Goal: Book appointment/travel/reservation

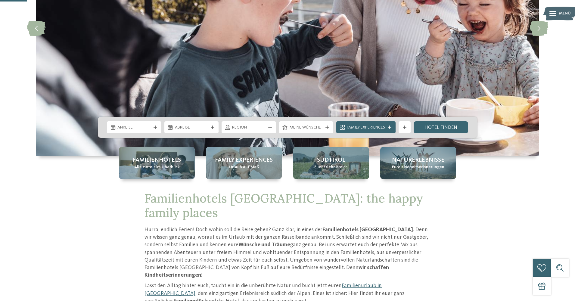
scroll to position [130, 0]
click at [142, 131] on div "Anreise" at bounding box center [134, 128] width 54 height 12
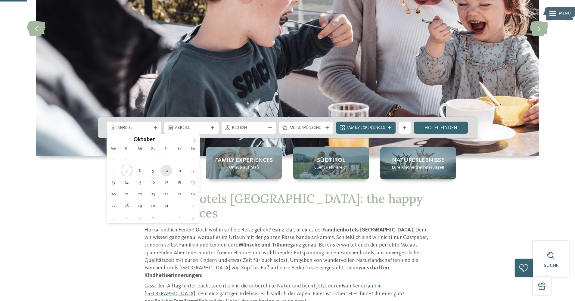
type div "10.10.2025"
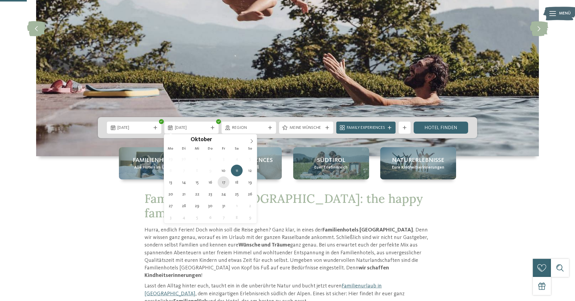
type div "17.10.2025"
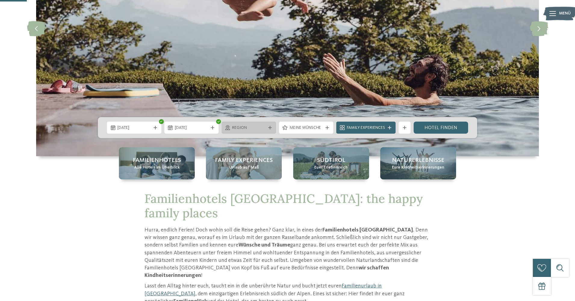
click at [244, 132] on div "Region" at bounding box center [249, 128] width 54 height 12
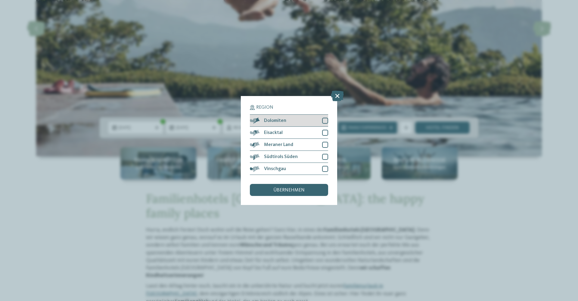
drag, startPoint x: 324, startPoint y: 92, endPoint x: 325, endPoint y: 96, distance: 4.8
click at [324, 118] on div at bounding box center [325, 121] width 6 height 6
drag, startPoint x: 325, startPoint y: 100, endPoint x: 327, endPoint y: 104, distance: 3.8
click at [325, 130] on div at bounding box center [325, 133] width 6 height 6
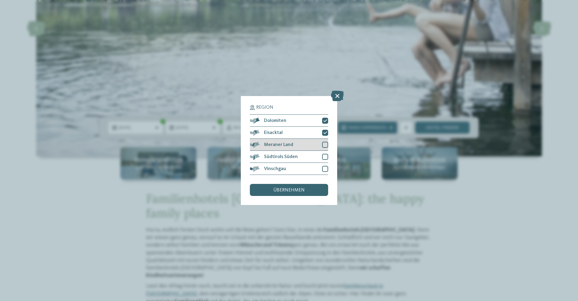
drag, startPoint x: 325, startPoint y: 114, endPoint x: 327, endPoint y: 118, distance: 4.1
click at [326, 142] on div at bounding box center [325, 145] width 6 height 6
drag, startPoint x: 327, startPoint y: 125, endPoint x: 327, endPoint y: 132, distance: 6.6
click at [327, 154] on div at bounding box center [325, 157] width 6 height 6
drag, startPoint x: 325, startPoint y: 139, endPoint x: 315, endPoint y: 147, distance: 13.1
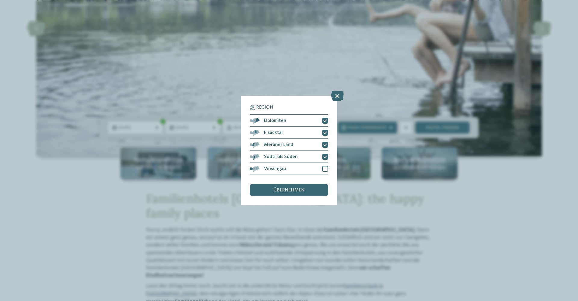
click at [325, 166] on div at bounding box center [325, 169] width 6 height 6
click at [301, 188] on span "übernehmen" at bounding box center [288, 190] width 31 height 5
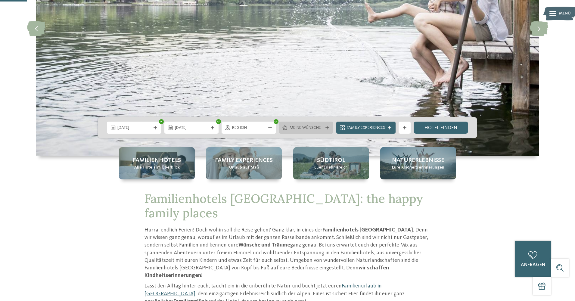
click at [313, 127] on span "Meine Wünsche" at bounding box center [306, 128] width 33 height 6
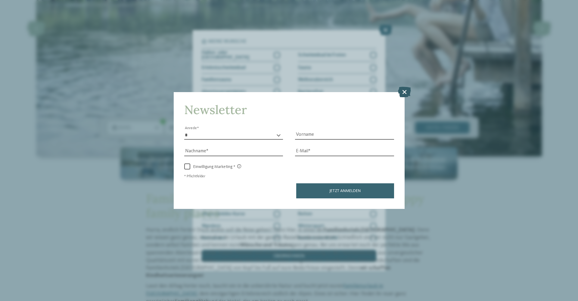
click at [406, 86] on icon at bounding box center [404, 91] width 13 height 11
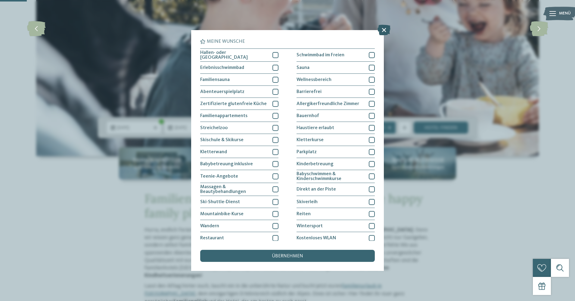
click at [387, 32] on icon at bounding box center [383, 30] width 13 height 11
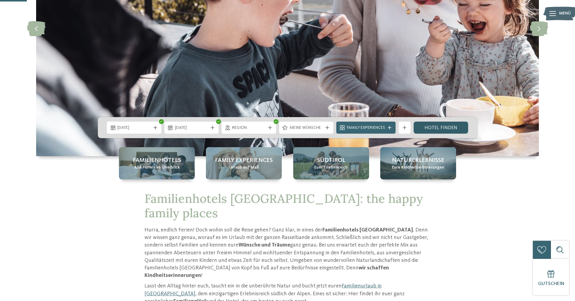
click at [445, 129] on link "Hotel finden" at bounding box center [441, 128] width 54 height 12
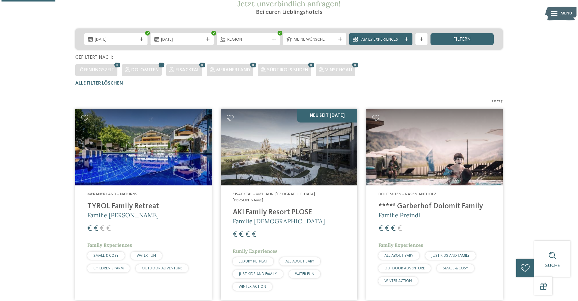
scroll to position [124, 0]
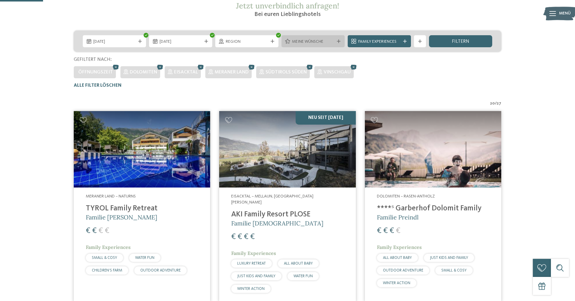
click at [317, 44] on span "Meine Wünsche" at bounding box center [313, 42] width 42 height 6
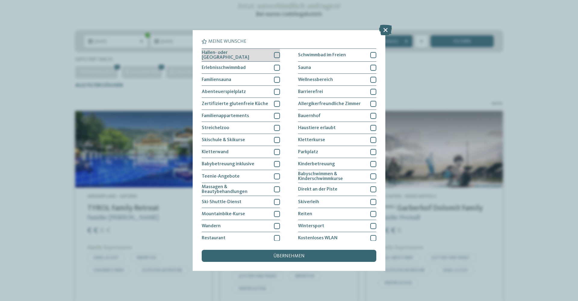
click at [277, 56] on div at bounding box center [277, 55] width 6 height 6
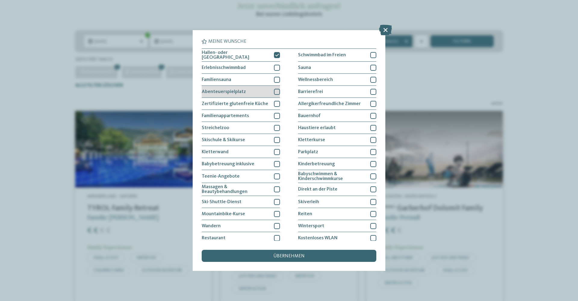
click at [277, 92] on div at bounding box center [277, 92] width 6 height 6
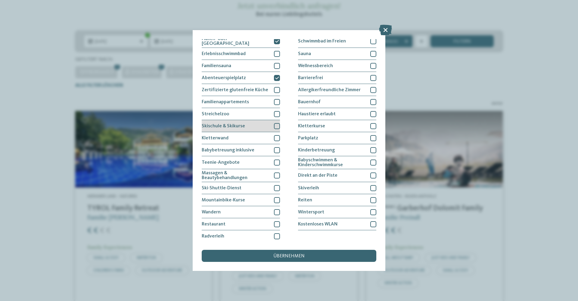
scroll to position [15, 0]
click at [276, 113] on div at bounding box center [277, 113] width 6 height 6
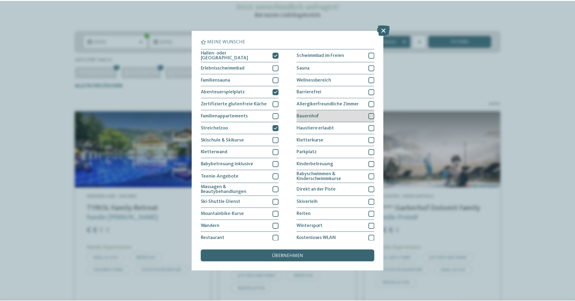
scroll to position [0, 0]
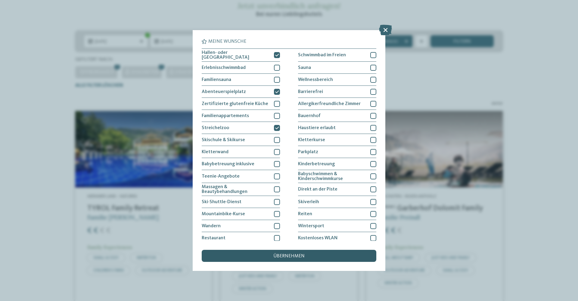
click at [279, 254] on span "übernehmen" at bounding box center [288, 256] width 31 height 5
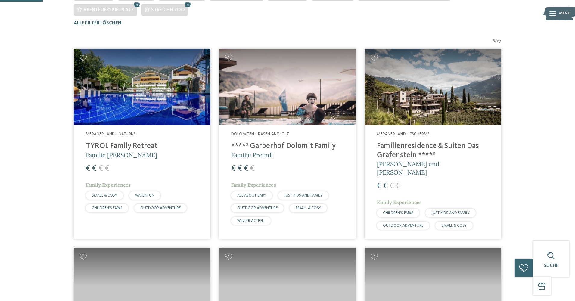
scroll to position [212, 0]
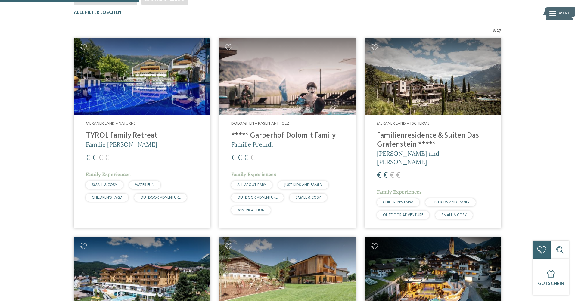
click at [290, 137] on h4 "****ˢ Garberhof Dolomit Family" at bounding box center [287, 135] width 112 height 9
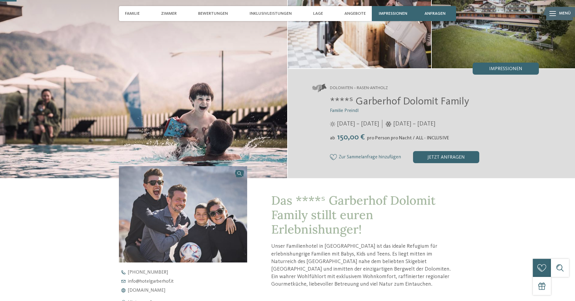
scroll to position [72, 0]
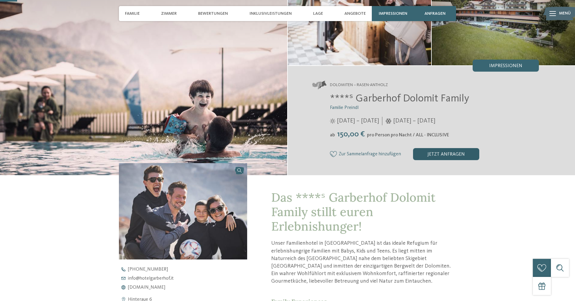
click at [469, 157] on div "jetzt anfragen" at bounding box center [446, 154] width 66 height 12
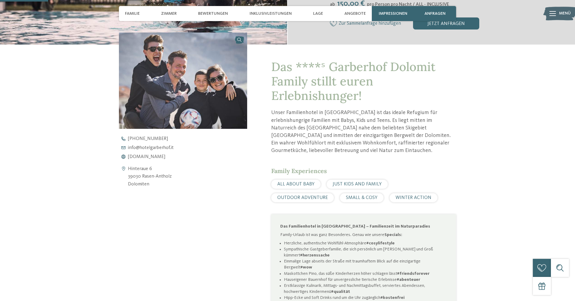
scroll to position [204, 0]
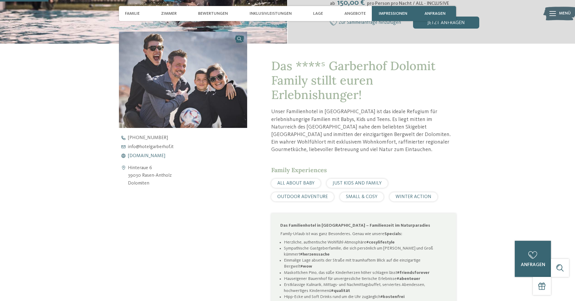
click at [153, 154] on span "www.hotelgarberhof.it" at bounding box center [146, 156] width 37 height 5
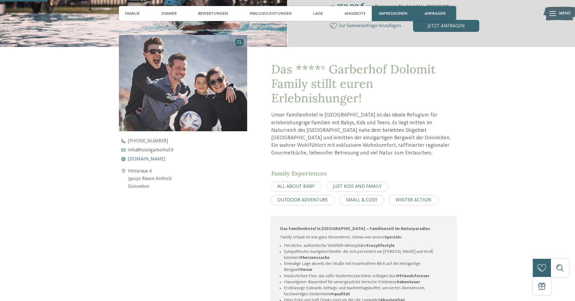
click at [160, 160] on span "www.hotelgarberhof.it" at bounding box center [146, 159] width 37 height 5
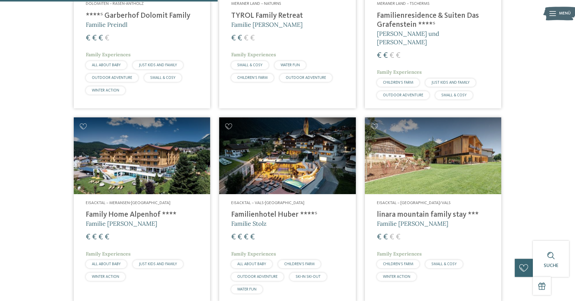
scroll to position [332, 0]
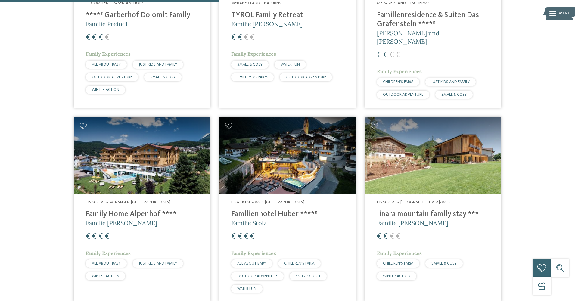
click at [284, 210] on h4 "Familienhotel Huber ****ˢ" at bounding box center [287, 214] width 112 height 9
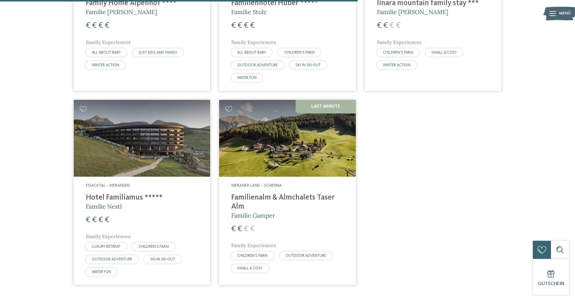
scroll to position [544, 0]
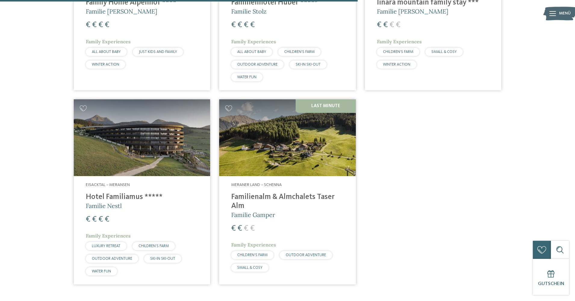
click at [174, 185] on div "Eisacktal – Meransen Hotel Familiamus ***** Familie Nestl € € € € Family Experi…" at bounding box center [142, 230] width 136 height 108
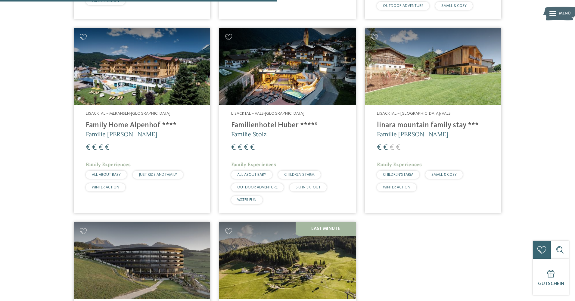
scroll to position [421, 0]
click at [172, 98] on img at bounding box center [142, 66] width 136 height 77
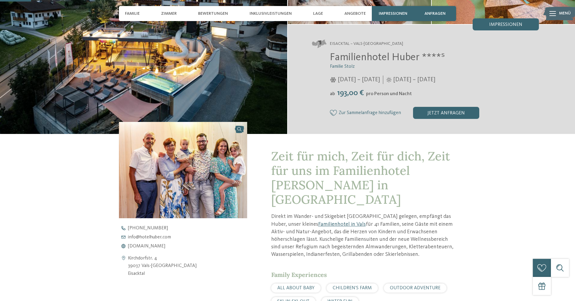
scroll to position [115, 0]
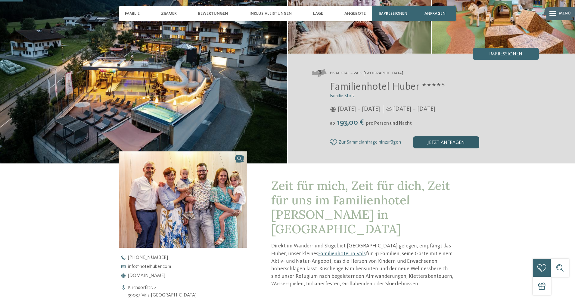
click at [462, 138] on div "jetzt anfragen" at bounding box center [446, 142] width 66 height 12
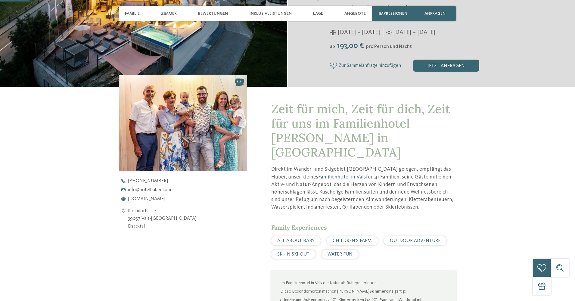
scroll to position [229, 0]
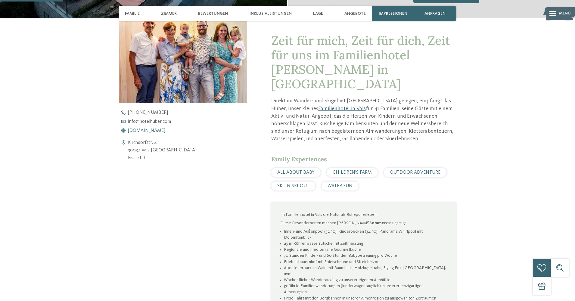
click at [160, 130] on span "www.hotelhuber.com" at bounding box center [146, 130] width 37 height 5
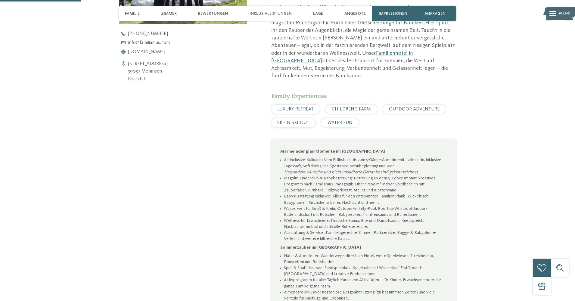
scroll to position [290, 0]
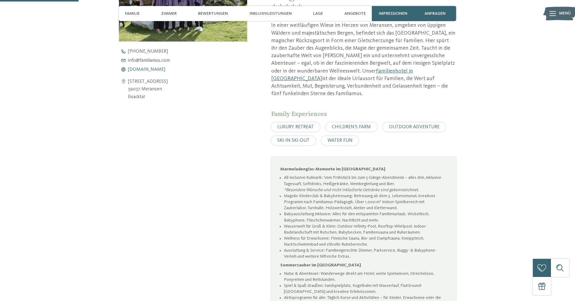
click at [161, 71] on span "[DOMAIN_NAME]" at bounding box center [146, 69] width 37 height 5
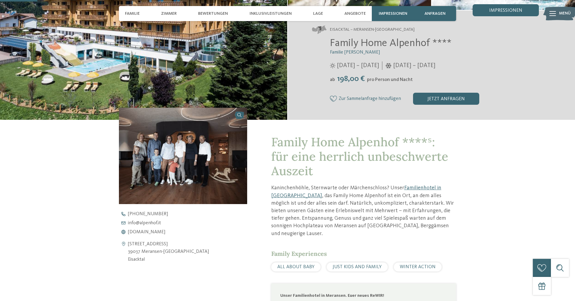
scroll to position [129, 0]
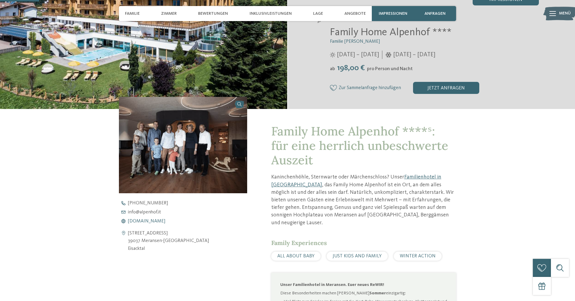
click at [149, 230] on address "[STREET_ADDRESS] 39037 Meransen-[GEOGRAPHIC_DATA] [GEOGRAPHIC_DATA]" at bounding box center [168, 241] width 81 height 23
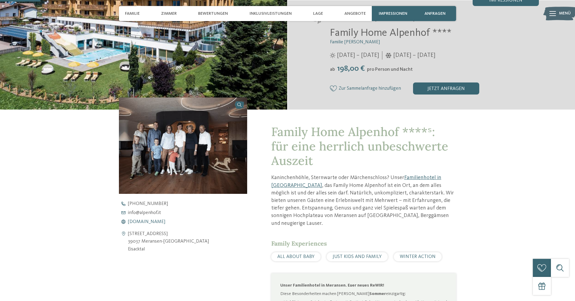
click at [149, 222] on span "[DOMAIN_NAME]" at bounding box center [146, 221] width 37 height 5
